Goal: Find specific page/section: Find specific page/section

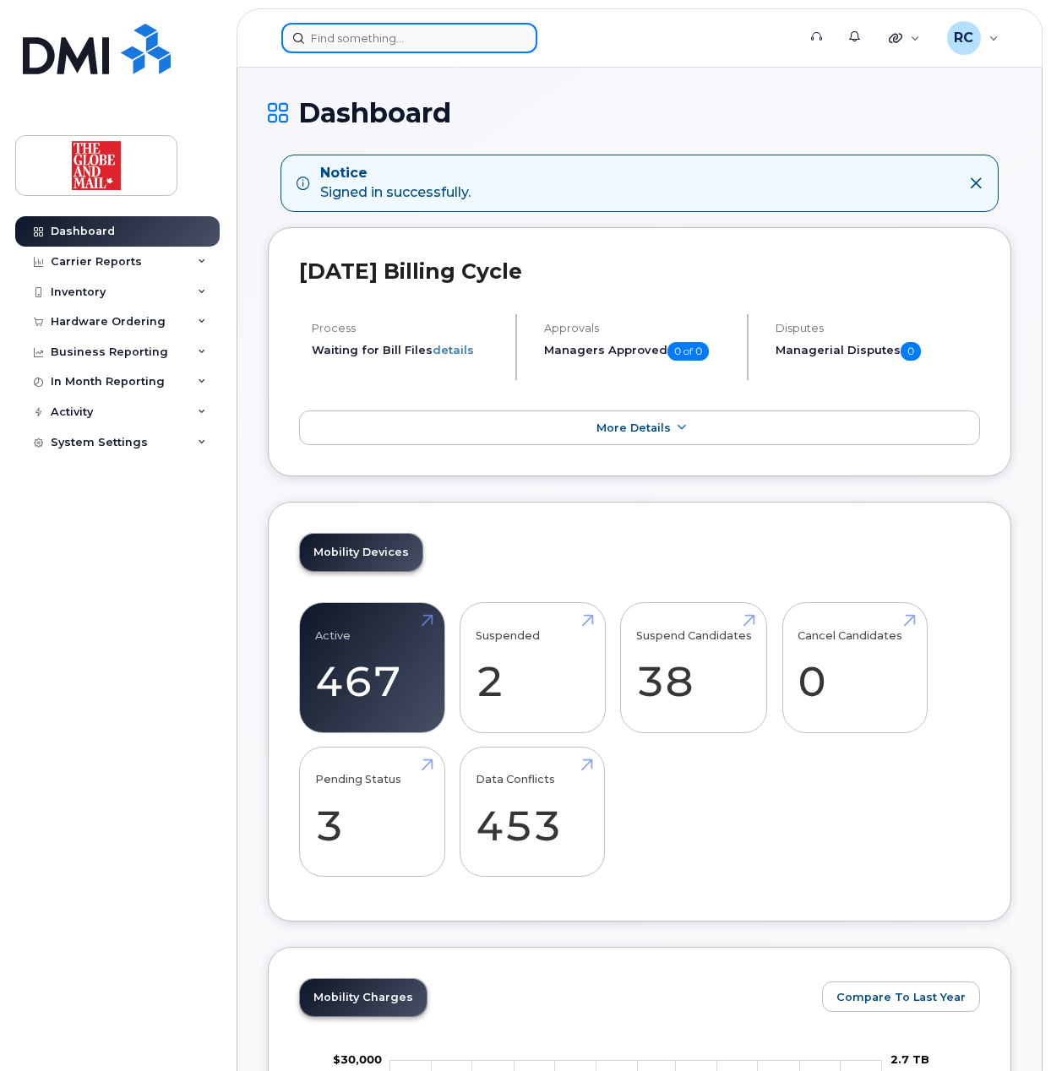
click at [358, 41] on input at bounding box center [409, 38] width 256 height 30
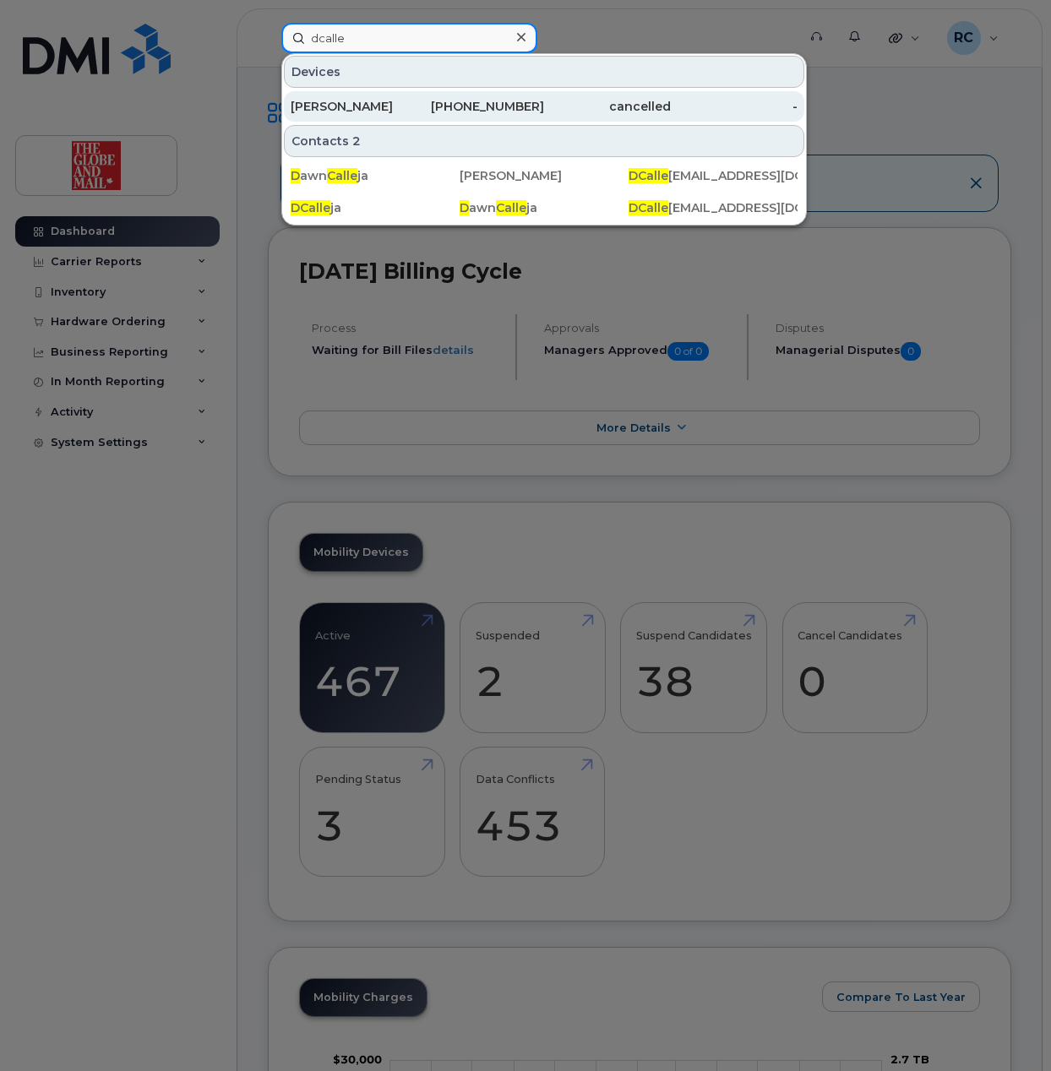
type input "dcalle"
click at [375, 100] on div "[PERSON_NAME]" at bounding box center [354, 106] width 127 height 17
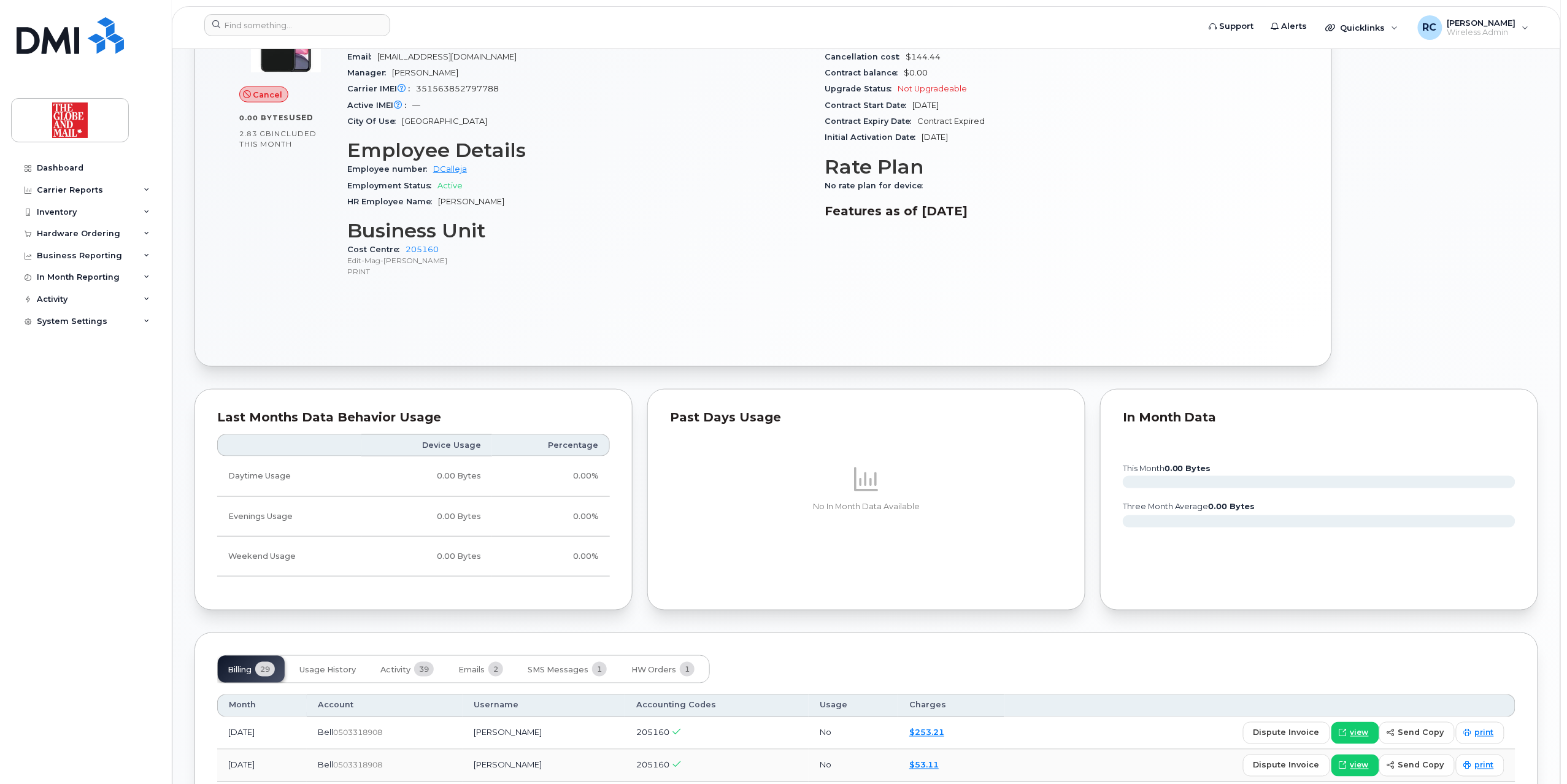
scroll to position [817, 0]
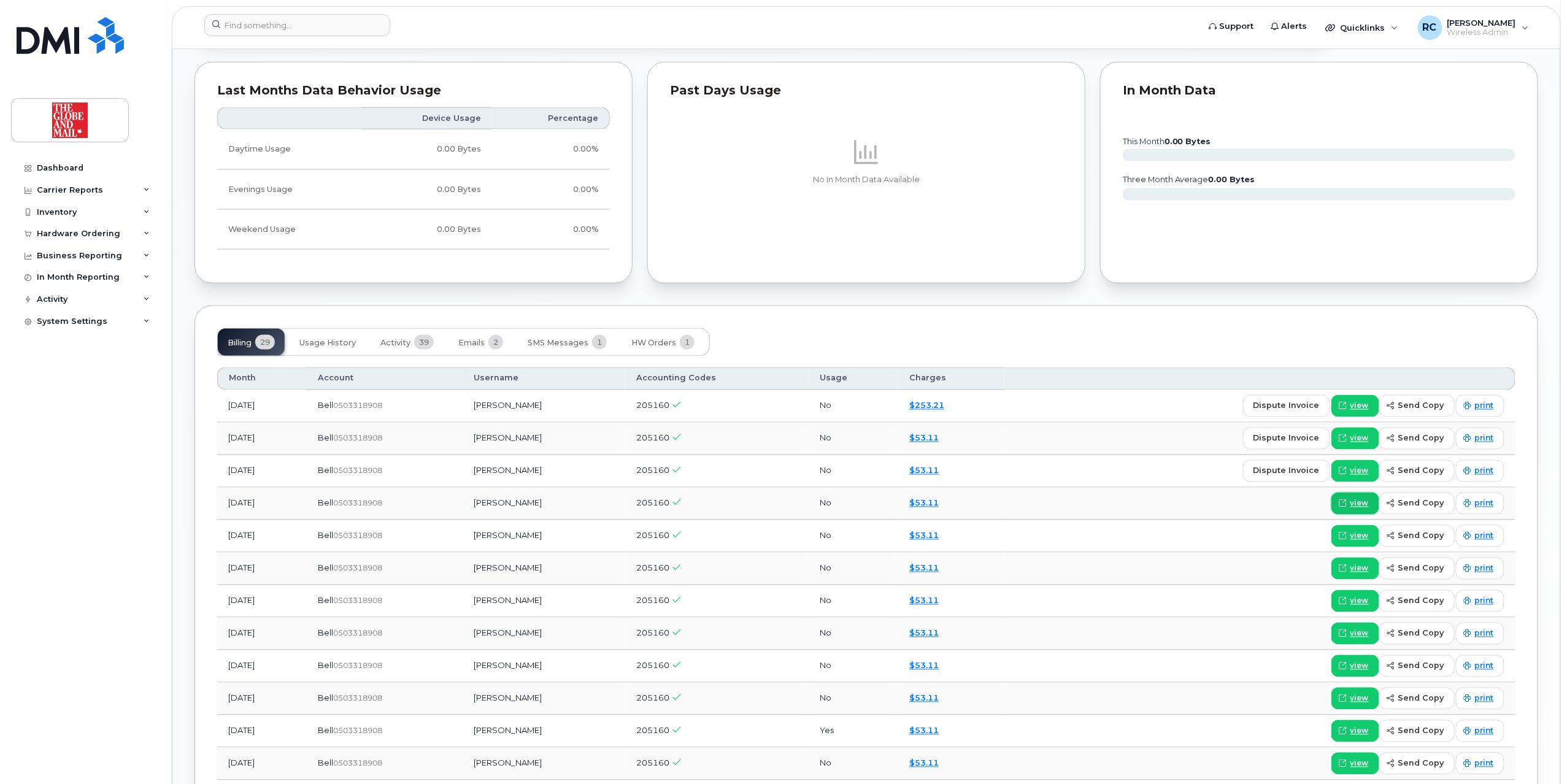
click at [762, 509] on span "view" at bounding box center [1359, 503] width 18 height 11
